Goal: Find specific fact: Find specific fact

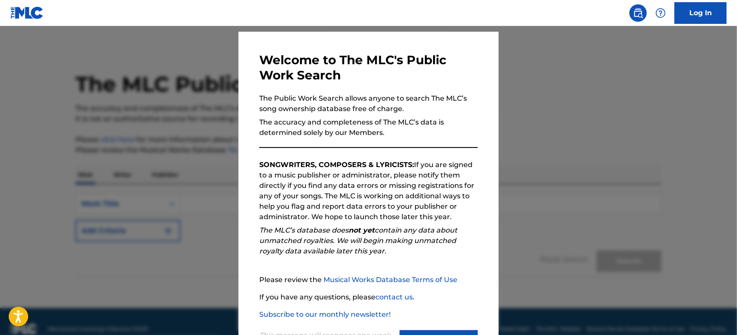
scroll to position [62, 0]
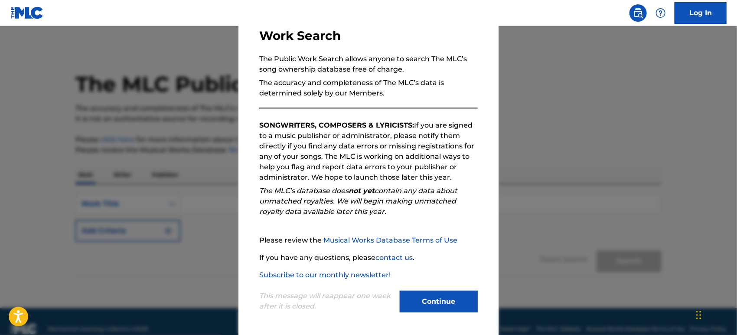
click at [414, 297] on button "Continue" at bounding box center [439, 302] width 78 height 22
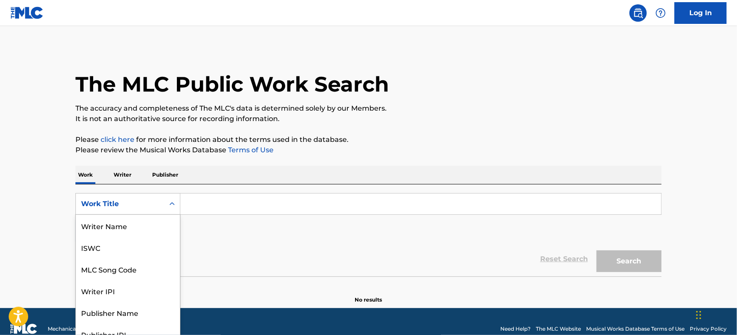
scroll to position [10, 0]
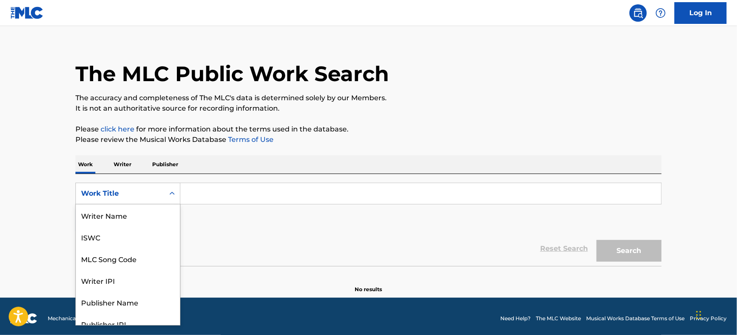
click at [146, 204] on div "8 results available. Use Up and Down to choose options, press Enter to select t…" at bounding box center [127, 194] width 105 height 22
click at [149, 218] on div "MLC Song Code" at bounding box center [128, 216] width 104 height 22
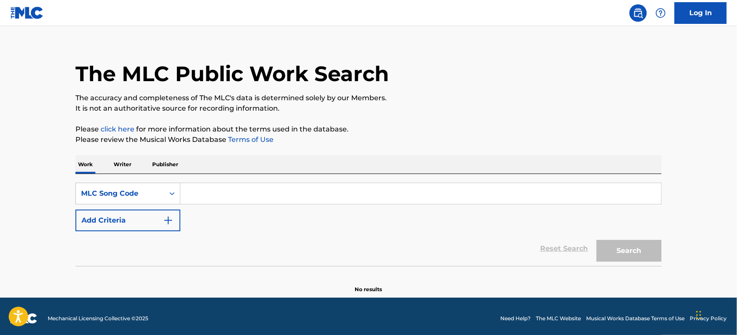
click at [219, 190] on input "Search Form" at bounding box center [420, 193] width 481 height 21
paste input "SD98VV"
type input "SD98VV"
click at [619, 252] on button "Search" at bounding box center [629, 251] width 65 height 22
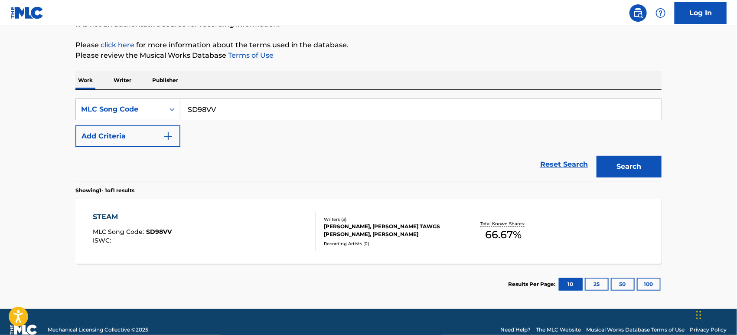
scroll to position [110, 0]
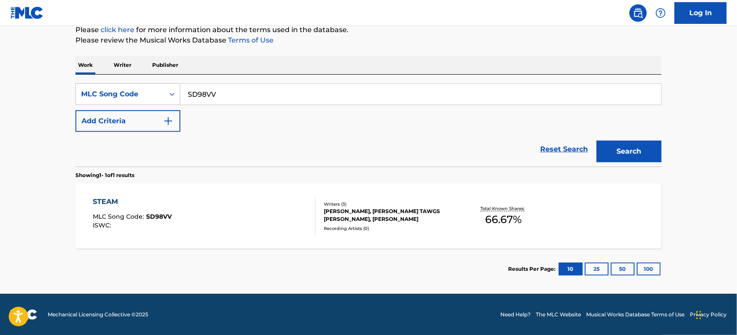
click at [113, 197] on div "STEAM" at bounding box center [132, 202] width 79 height 10
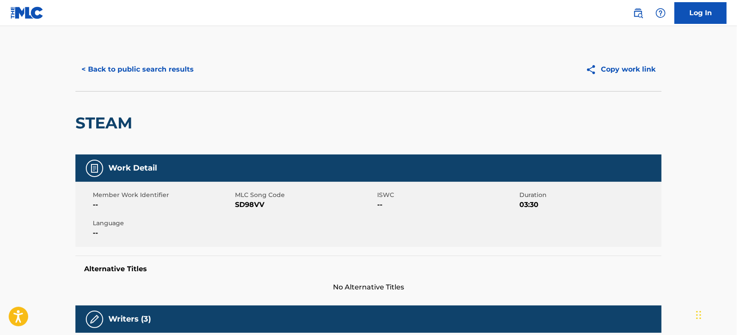
click at [169, 151] on div "STEAM" at bounding box center [368, 122] width 586 height 63
